Goal: Find specific page/section: Find specific page/section

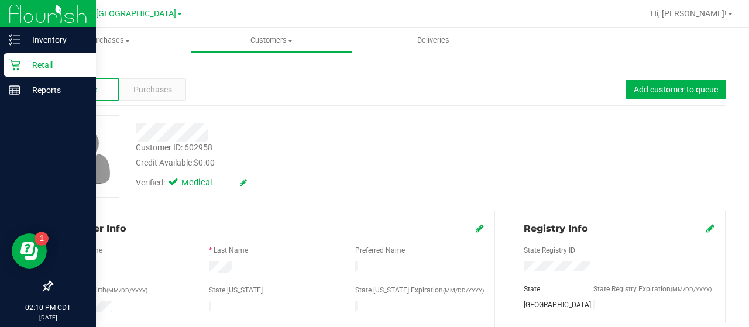
click at [13, 66] on icon at bounding box center [14, 65] width 11 height 11
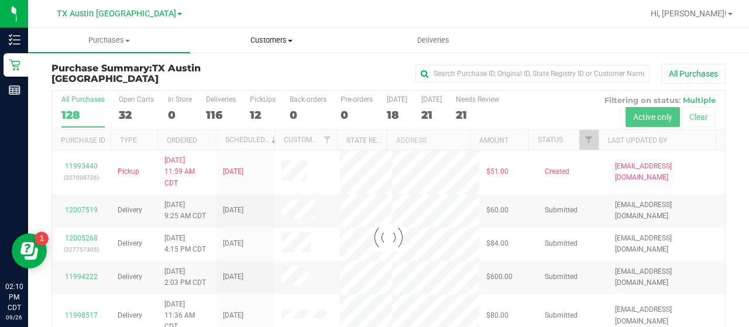
click at [280, 46] on uib-tab-heading "Customers All customers Add a new customer All physicians" at bounding box center [271, 40] width 161 height 23
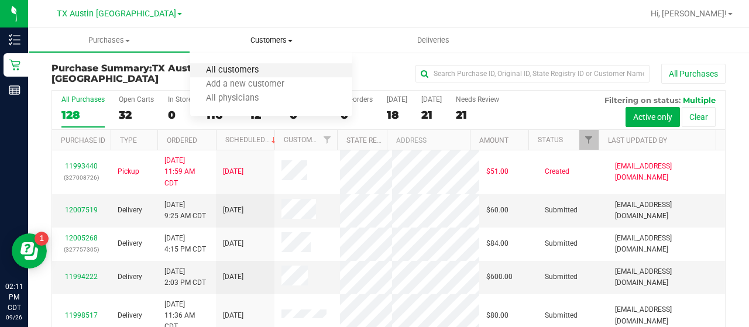
click at [226, 73] on span "All customers" at bounding box center [232, 71] width 84 height 10
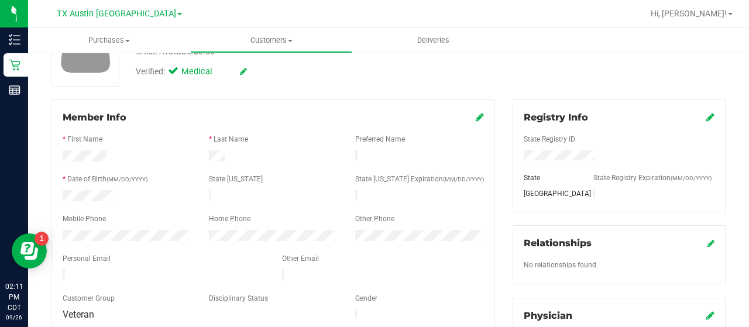
scroll to position [92, 0]
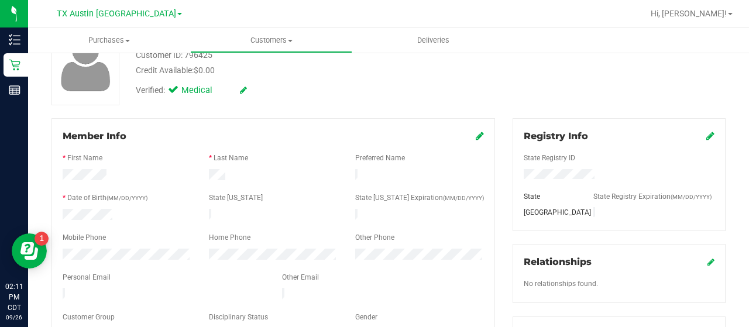
drag, startPoint x: 223, startPoint y: 174, endPoint x: 206, endPoint y: 176, distance: 17.7
click at [206, 176] on div at bounding box center [273, 176] width 146 height 14
